Goal: Task Accomplishment & Management: Use online tool/utility

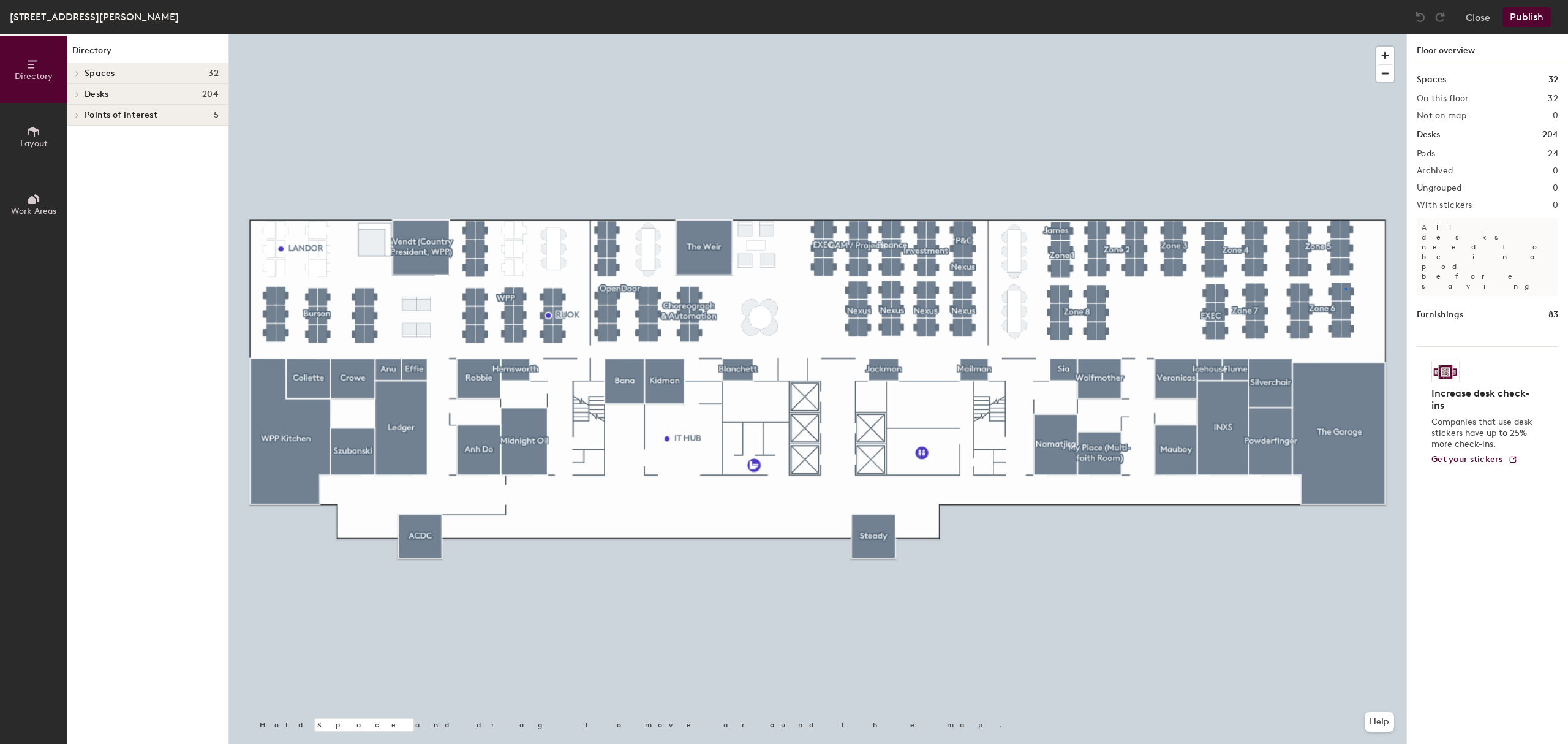
click at [1345, 35] on div at bounding box center [818, 35] width 1178 height 0
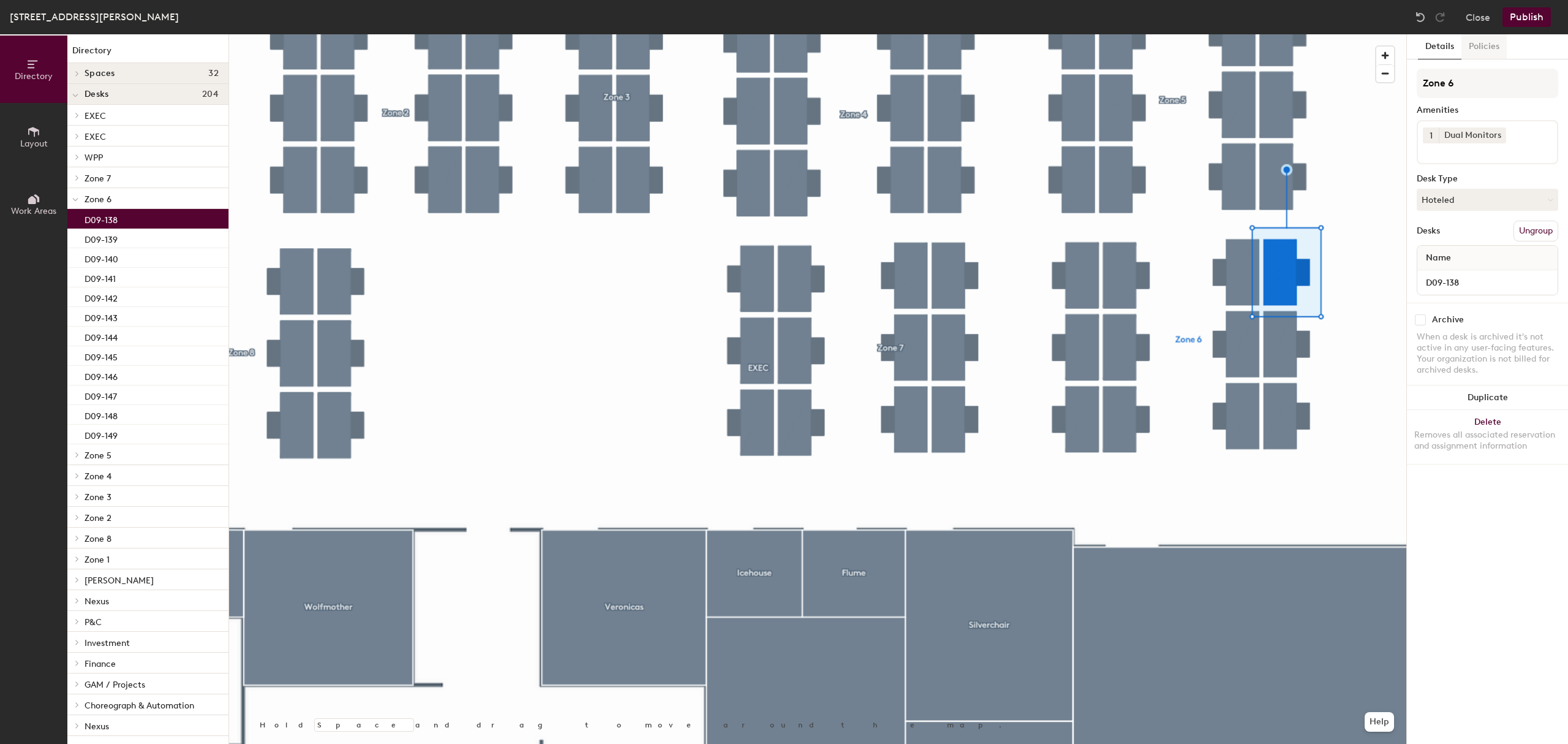
click at [1491, 47] on button "Policies" at bounding box center [1484, 47] width 45 height 25
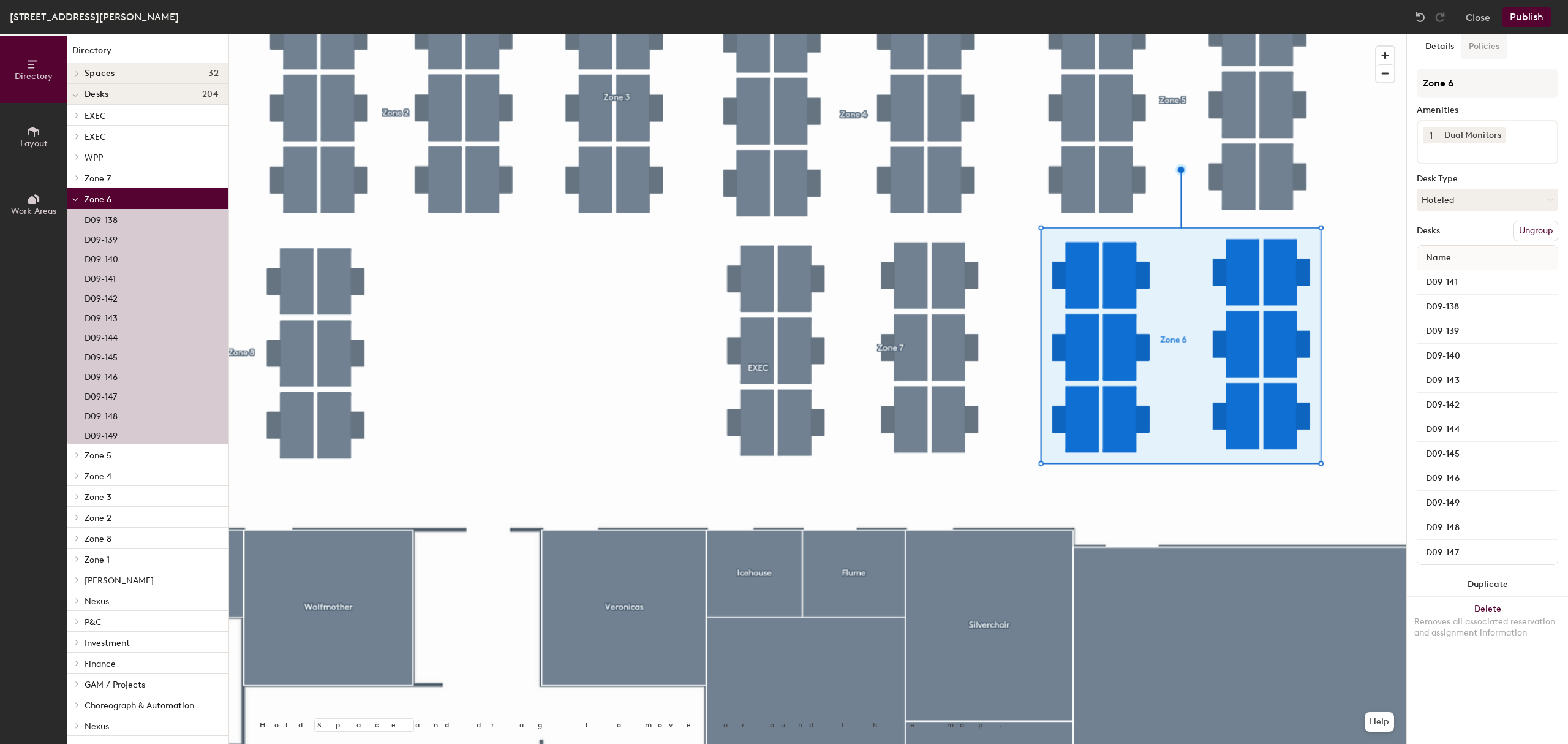
click at [1476, 50] on button "Policies" at bounding box center [1484, 47] width 45 height 25
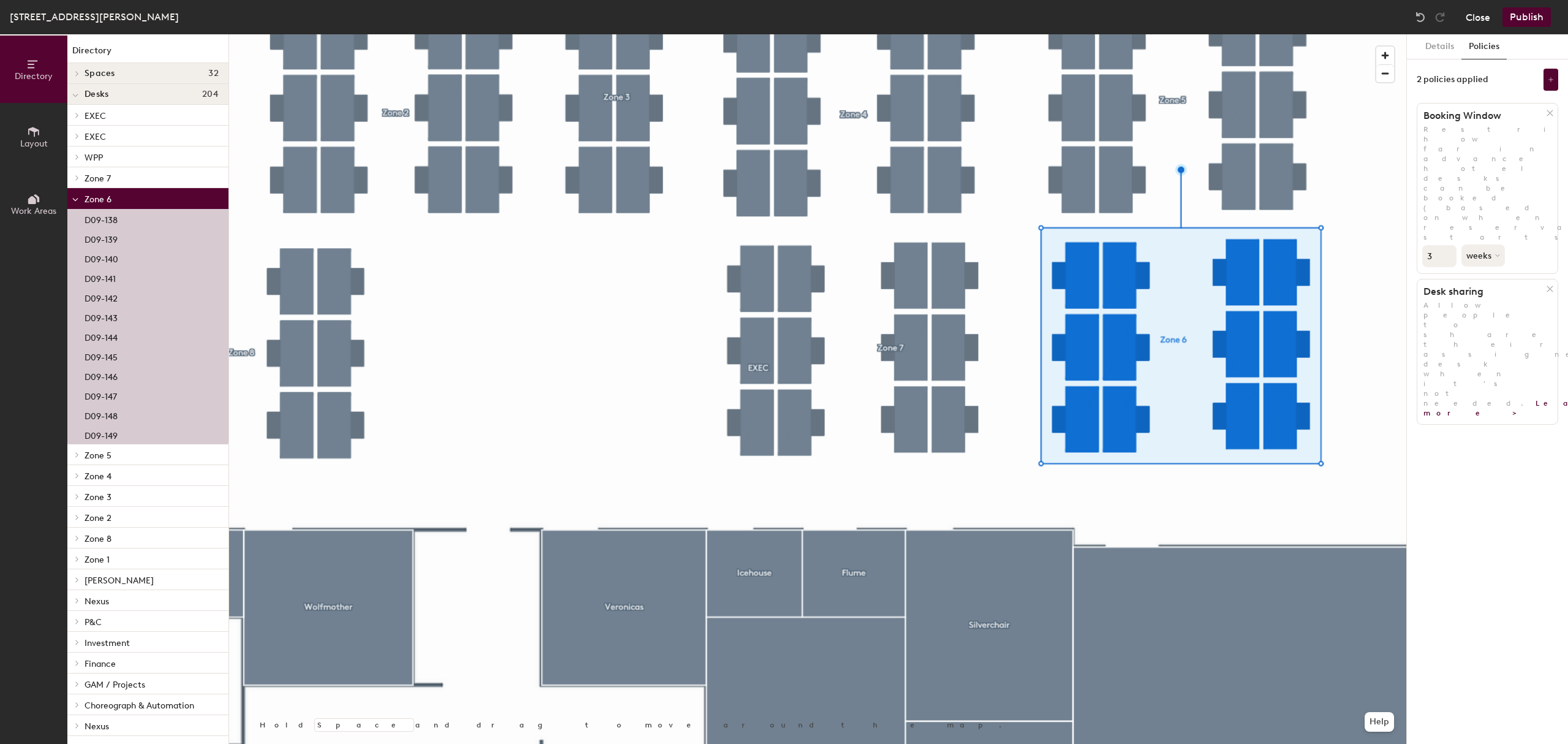
click at [1485, 20] on button "Close" at bounding box center [1478, 17] width 24 height 20
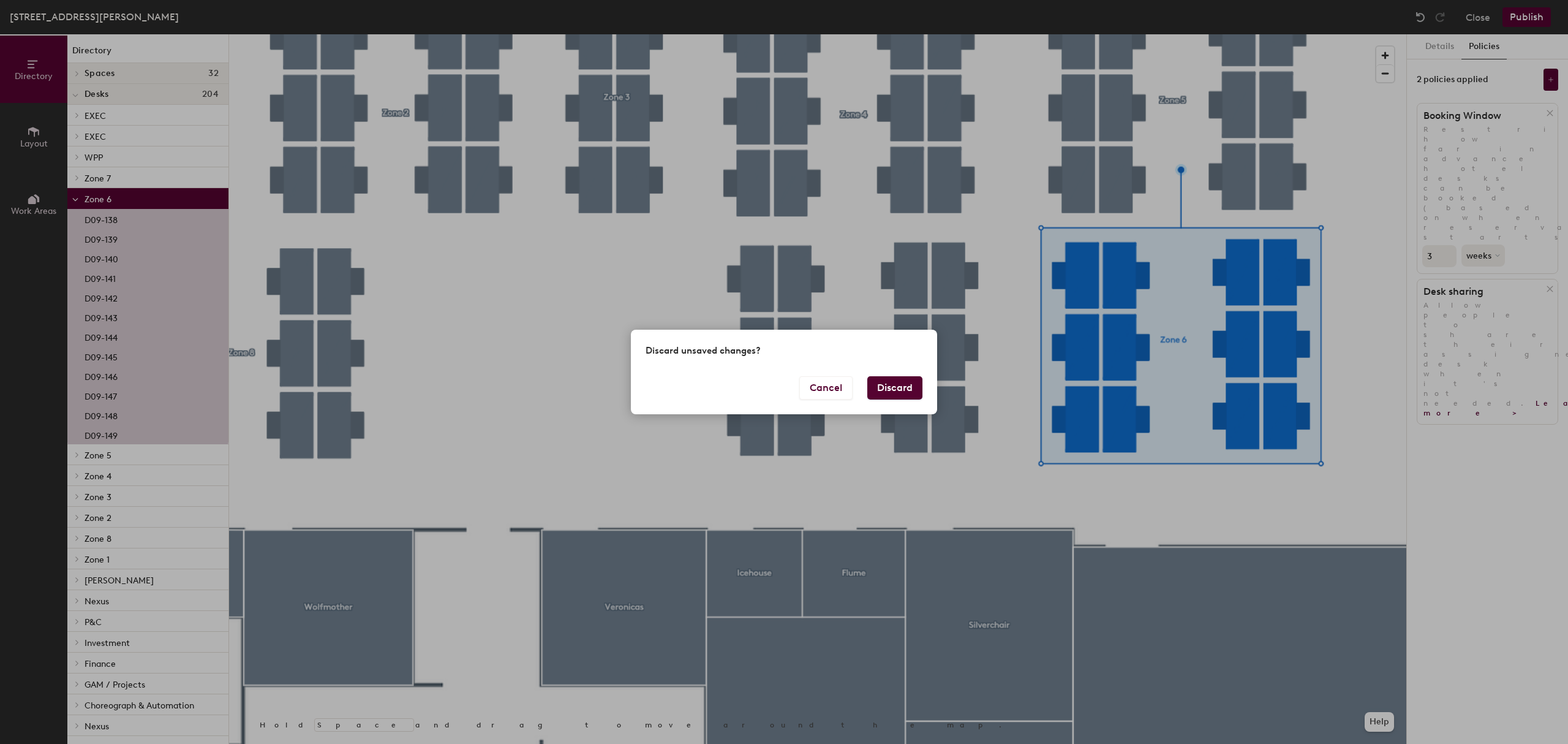
click at [883, 395] on button "Discard" at bounding box center [894, 388] width 55 height 23
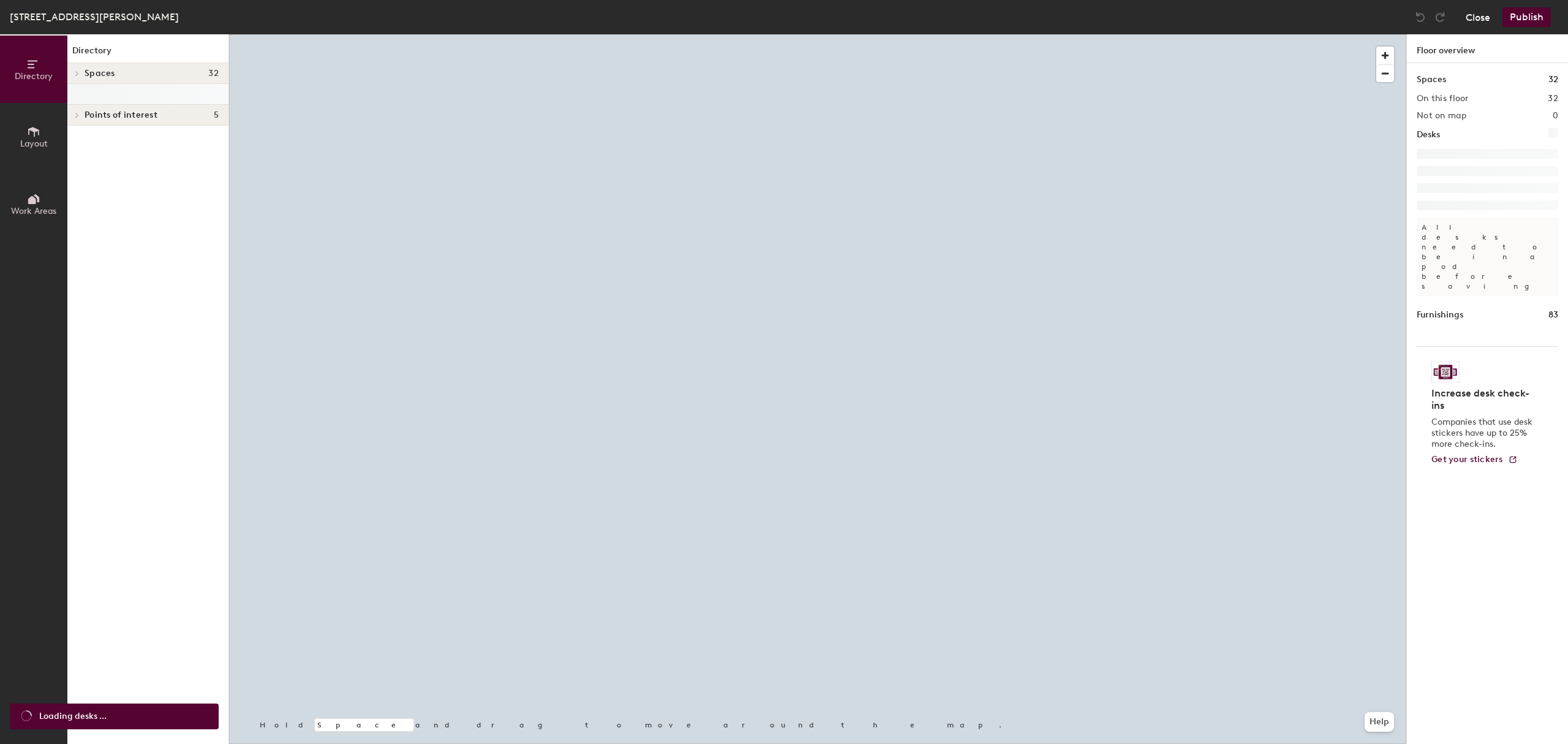
click at [1473, 18] on button "Close" at bounding box center [1478, 17] width 24 height 20
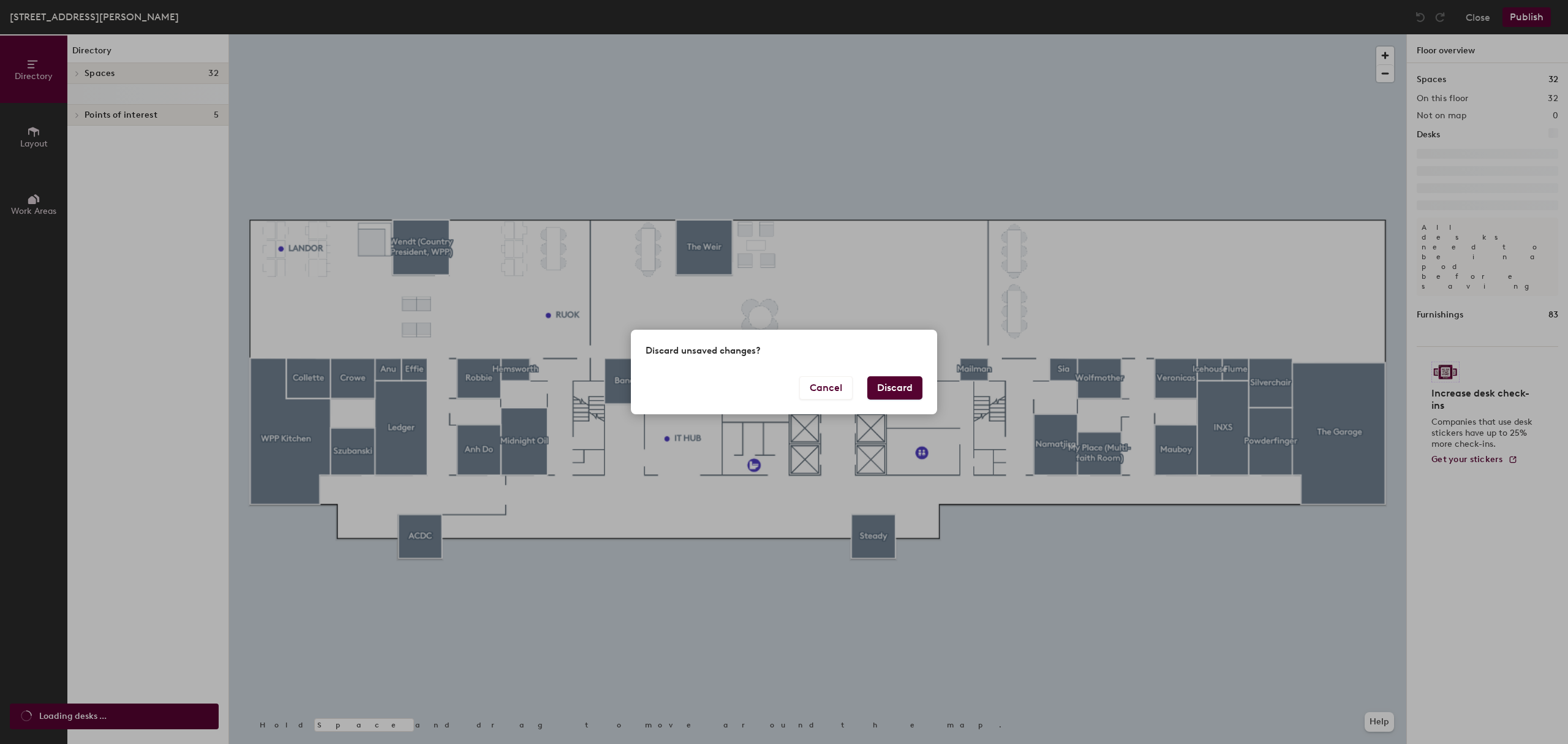
click at [905, 397] on button "Discard" at bounding box center [894, 388] width 55 height 23
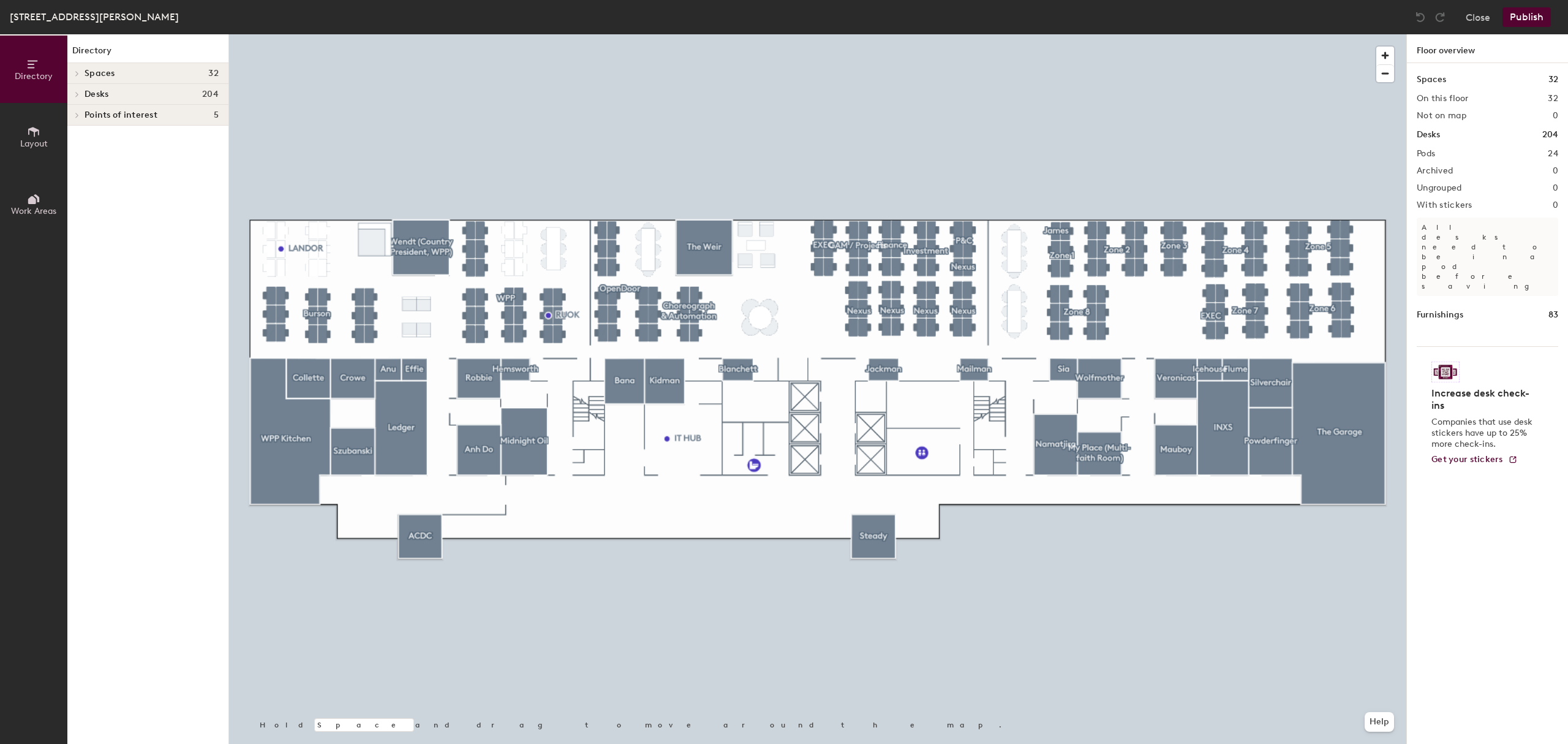
click at [1345, 35] on div at bounding box center [818, 35] width 1178 height 0
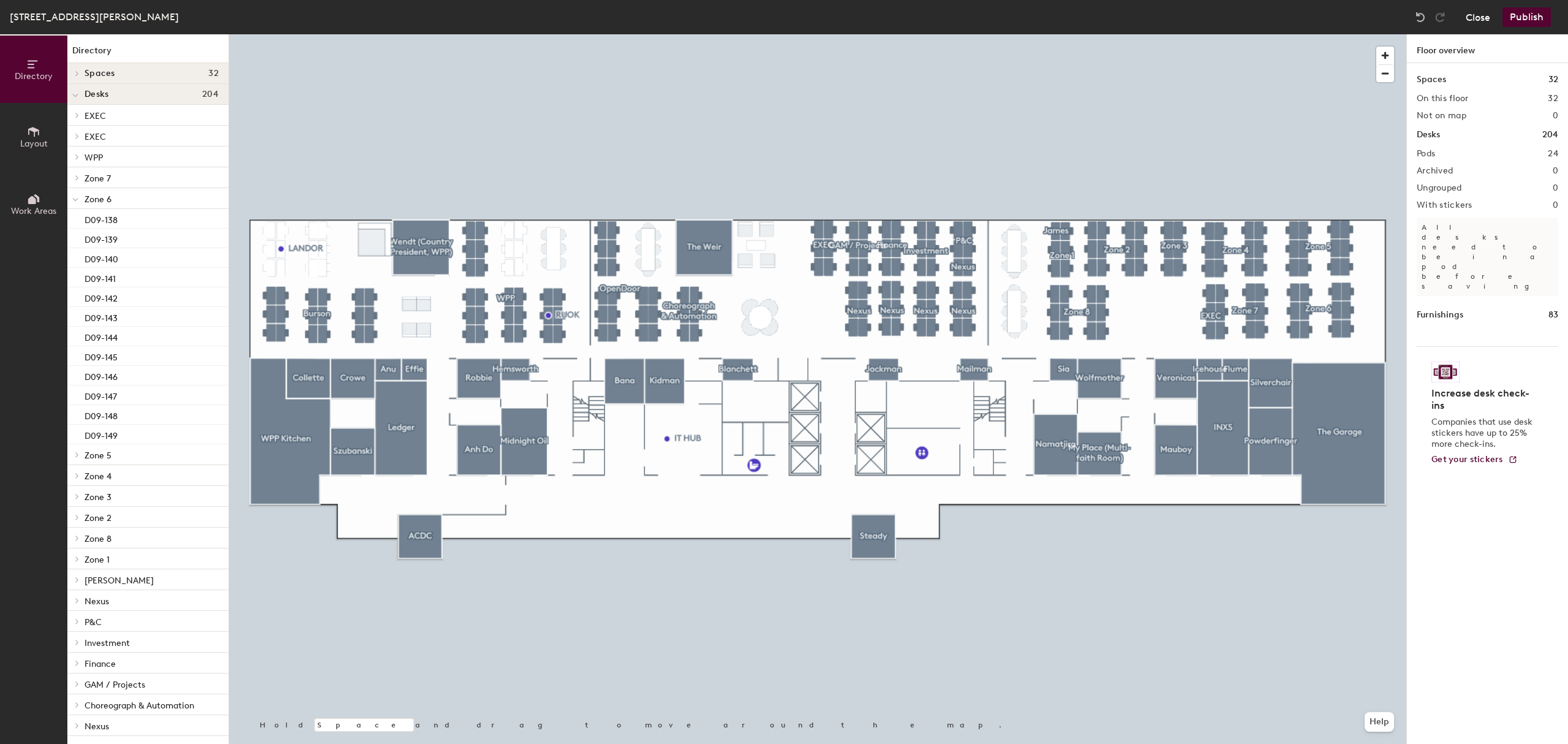
click at [1480, 18] on button "Close" at bounding box center [1478, 17] width 24 height 20
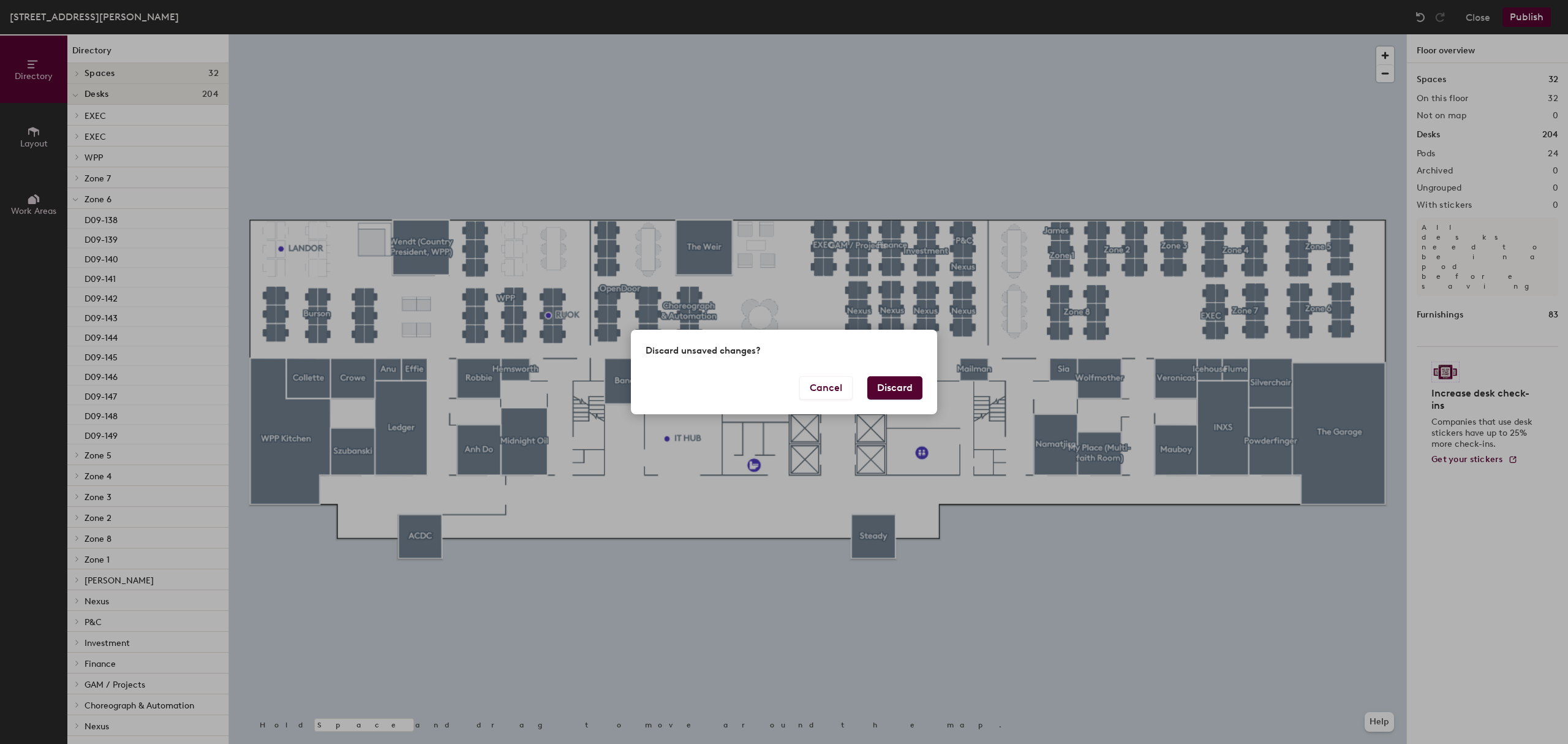
click at [900, 402] on div "Cancel Discard" at bounding box center [784, 395] width 306 height 38
click at [899, 398] on button "Discard" at bounding box center [894, 388] width 55 height 23
